Goal: Task Accomplishment & Management: Manage account settings

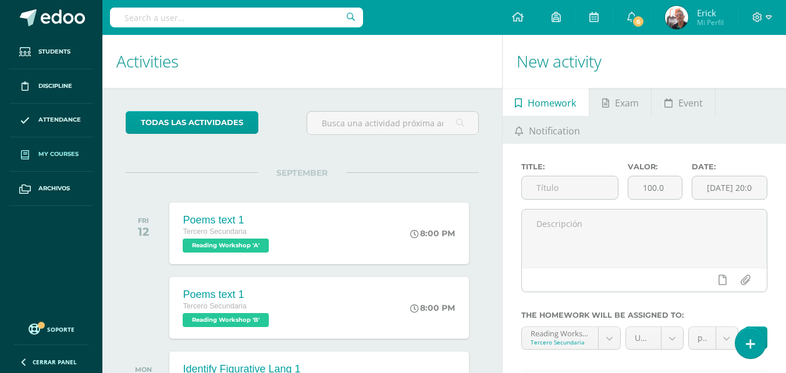
click at [58, 153] on span "My courses" at bounding box center [58, 154] width 40 height 9
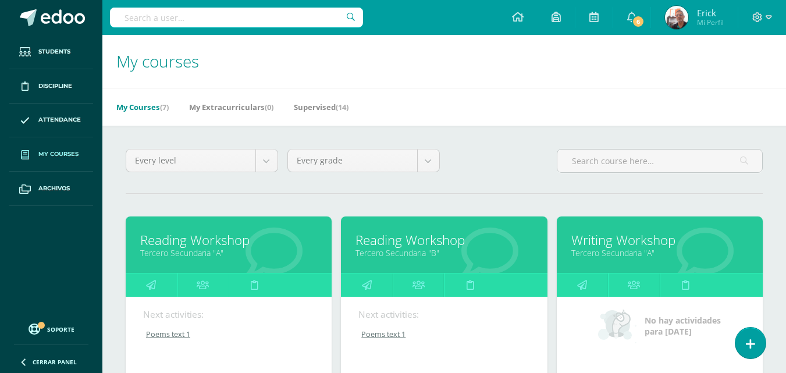
click at [243, 239] on link "Reading Workshop" at bounding box center [228, 240] width 177 height 18
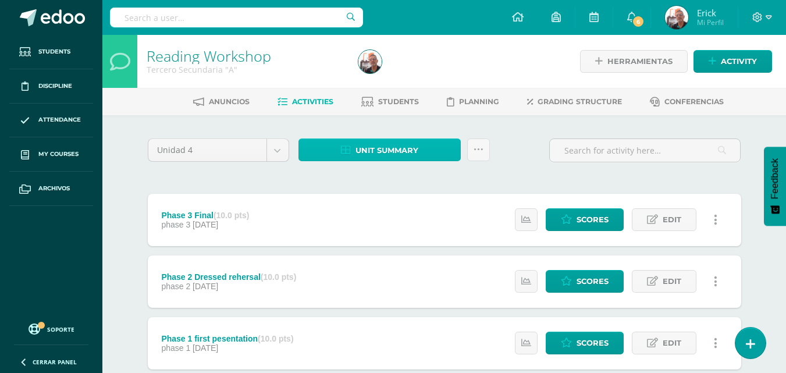
click at [396, 147] on span "Unit summary" at bounding box center [387, 151] width 63 height 22
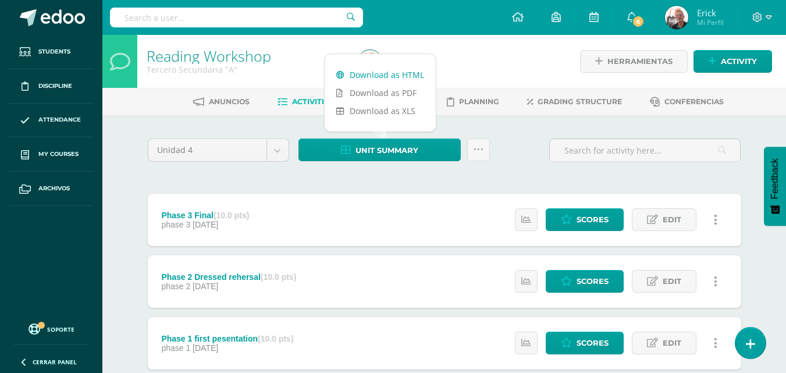
click at [388, 78] on link "Download as HTML" at bounding box center [380, 75] width 111 height 18
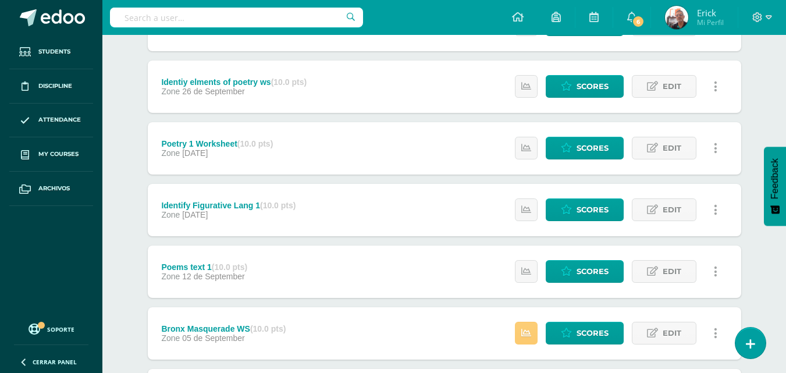
scroll to position [466, 0]
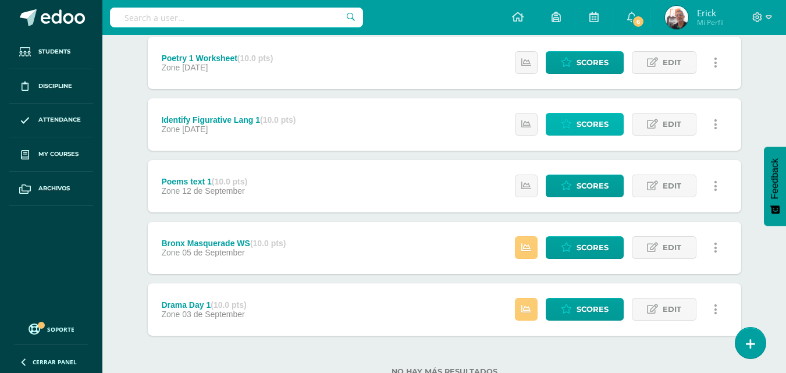
click at [611, 120] on link "Scores" at bounding box center [585, 124] width 78 height 23
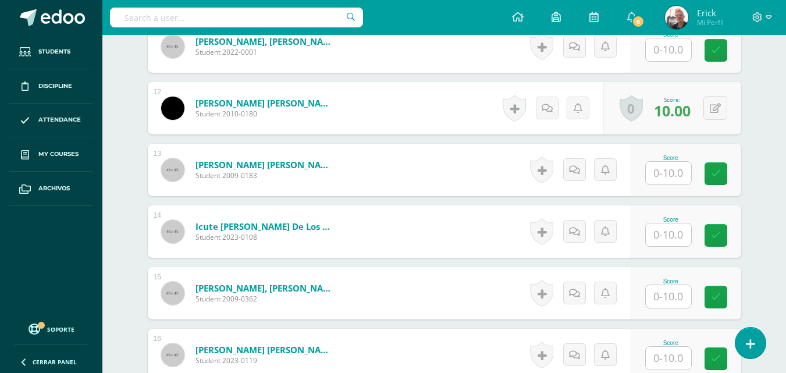
scroll to position [1002, 0]
click at [696, 107] on div "0 Badges Badges obtained Aún no hay logros agregados Score: 10.00" at bounding box center [672, 107] width 138 height 52
click at [719, 107] on icon at bounding box center [715, 108] width 11 height 10
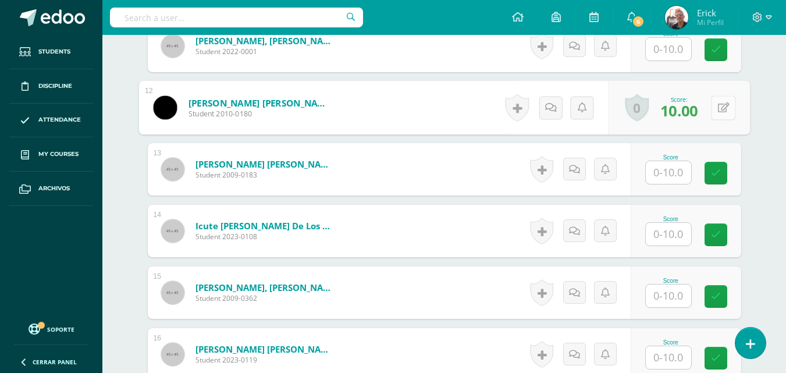
scroll to position [1002, 0]
click at [713, 111] on button at bounding box center [723, 107] width 24 height 24
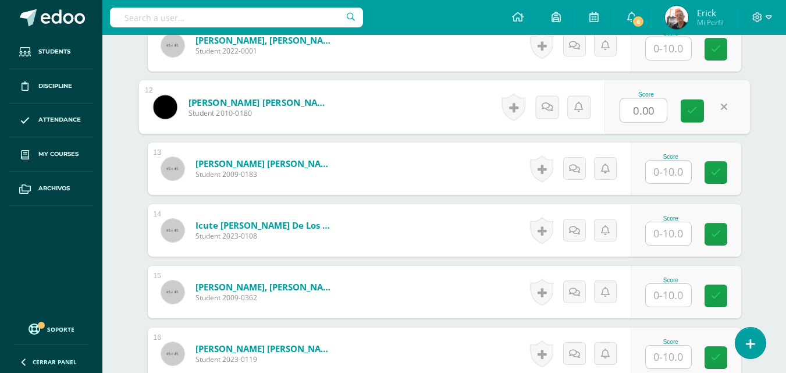
click at [737, 127] on div "Score 0.00" at bounding box center [677, 107] width 145 height 54
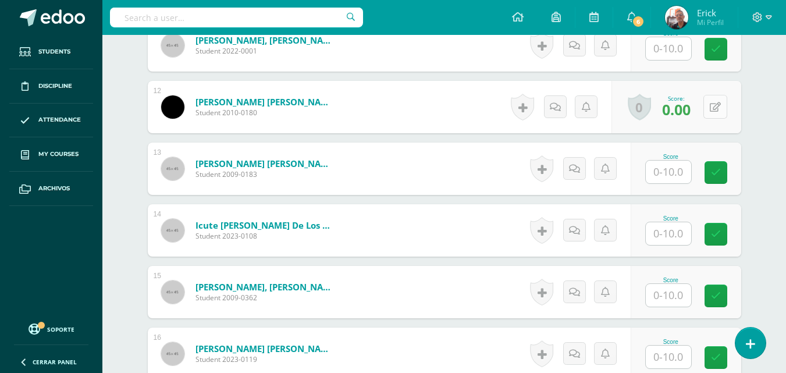
click at [715, 109] on button at bounding box center [716, 107] width 24 height 24
click at [742, 123] on div "¿Estás seguro que quieres eliminar esta actividad? Esto borrará la actividad y …" at bounding box center [444, 183] width 603 height 2094
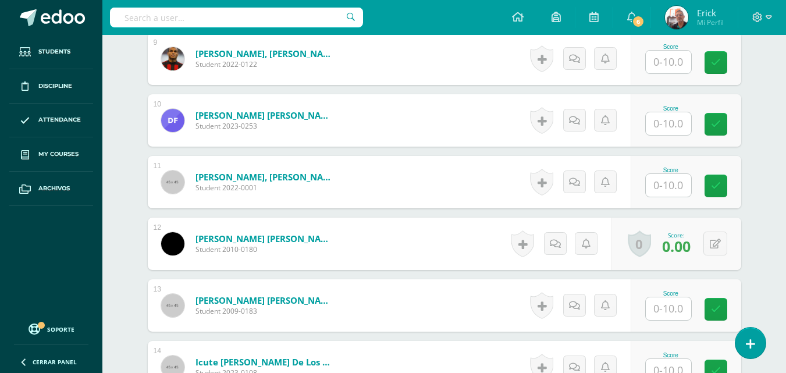
scroll to position [886, 0]
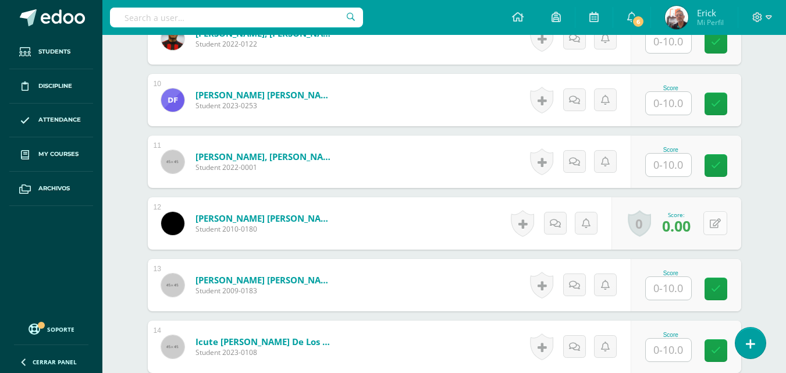
click at [711, 223] on button at bounding box center [716, 223] width 24 height 24
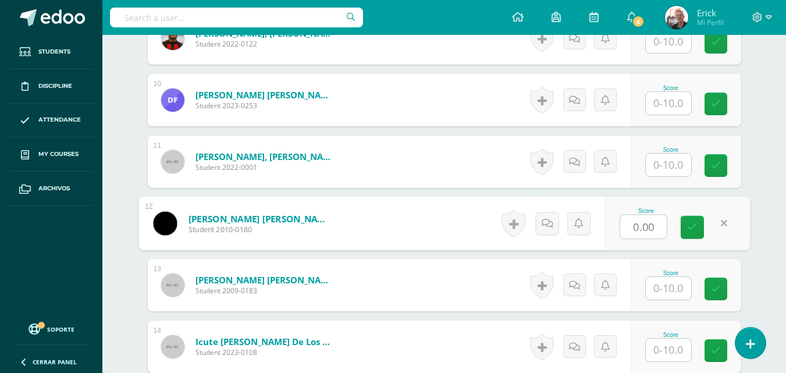
click at [722, 222] on link at bounding box center [723, 223] width 23 height 23
click at [726, 222] on icon at bounding box center [724, 223] width 12 height 10
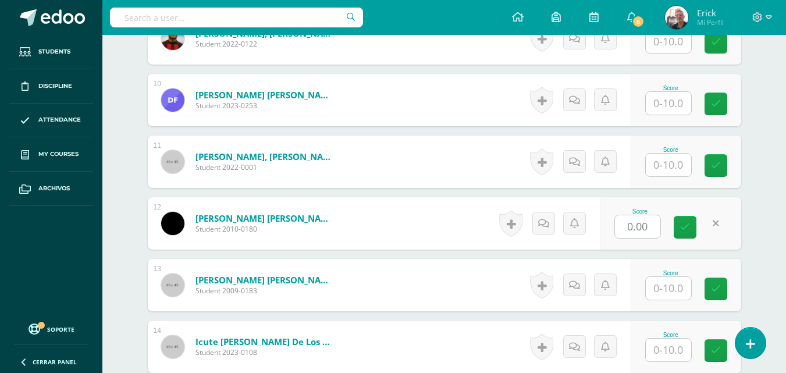
click at [659, 258] on div "1 Alvarado Alvarado, Lizandro Benjamín Student 2010-0360 Score 0 Badges" at bounding box center [445, 378] width 594 height 1718
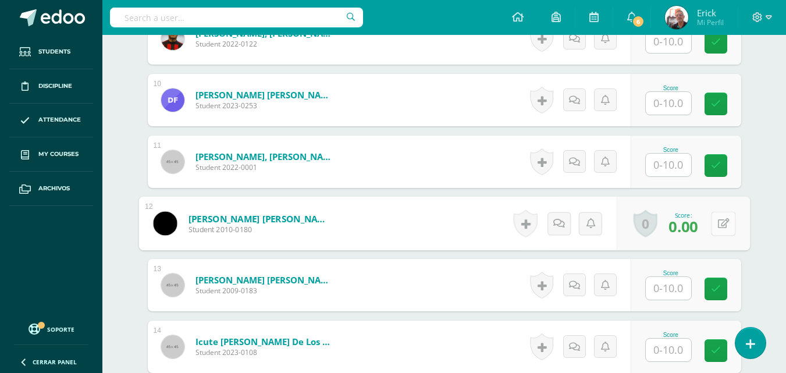
click at [720, 222] on icon at bounding box center [724, 223] width 12 height 10
click at [694, 224] on icon at bounding box center [692, 227] width 10 height 10
click at [715, 221] on button at bounding box center [723, 223] width 24 height 24
type input "9"
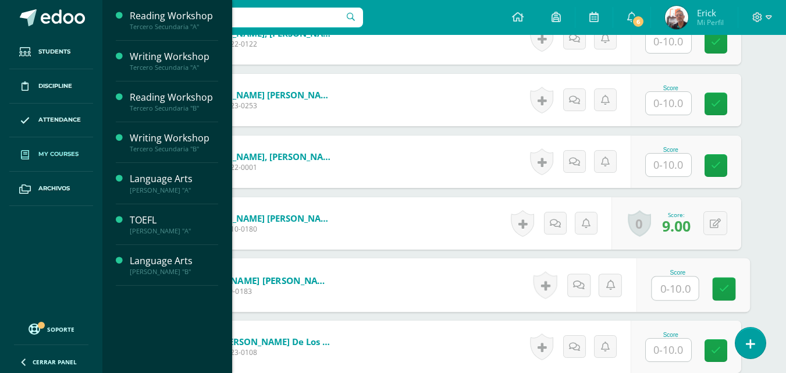
click at [54, 151] on span "My courses" at bounding box center [58, 154] width 40 height 9
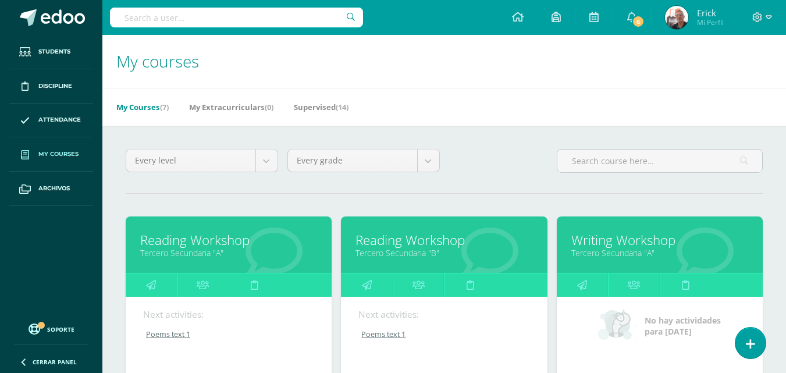
click at [632, 244] on link "Writing Workshop" at bounding box center [659, 240] width 177 height 18
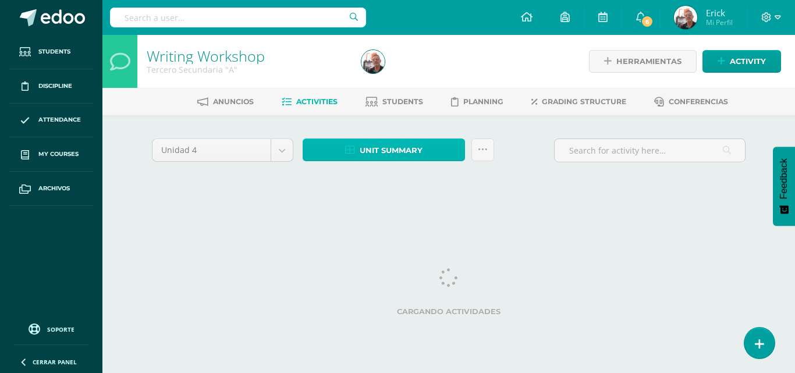
click at [416, 155] on span "Unit summary" at bounding box center [391, 151] width 63 height 22
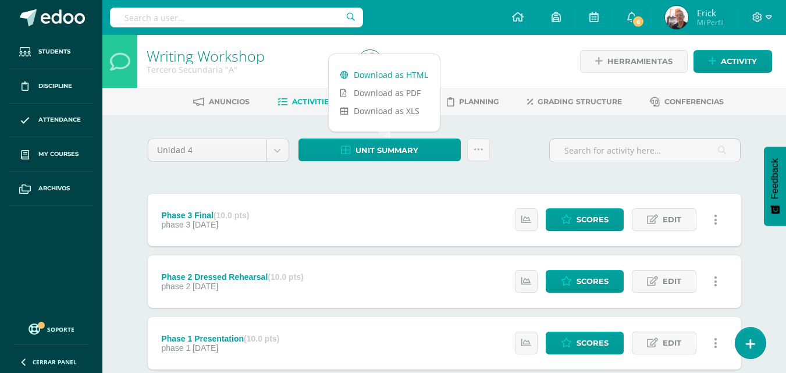
click at [407, 73] on link "Download as HTML" at bounding box center [384, 75] width 111 height 18
